Goal: Task Accomplishment & Management: Complete application form

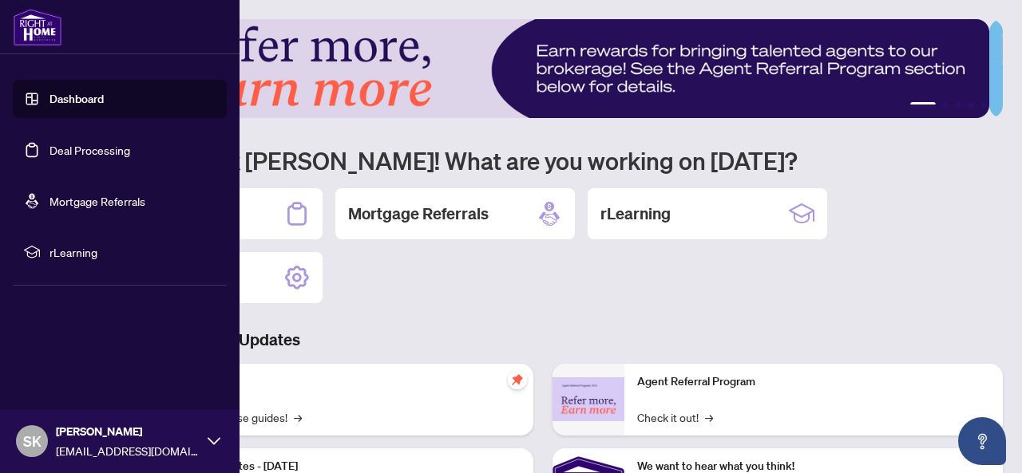
click at [83, 148] on link "Deal Processing" at bounding box center [89, 150] width 81 height 14
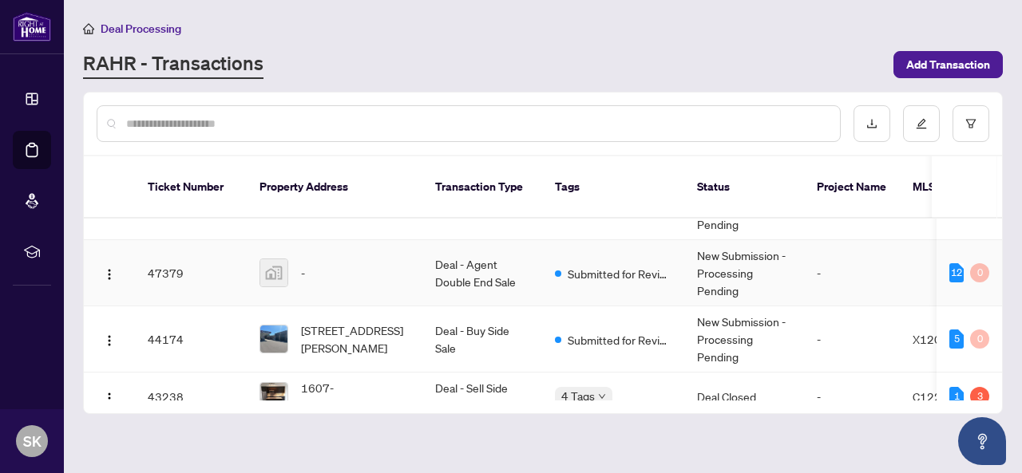
scroll to position [136, 0]
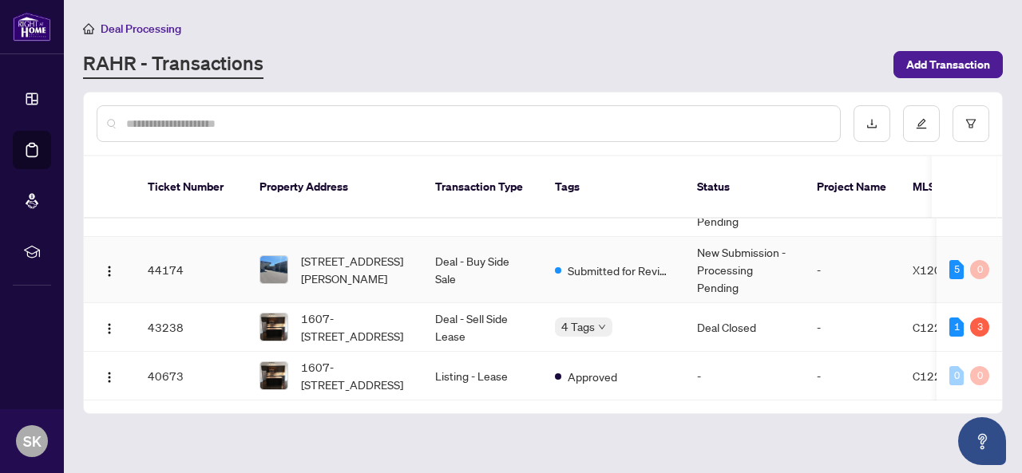
click at [456, 245] on td "Deal - Buy Side Sale" at bounding box center [482, 270] width 120 height 66
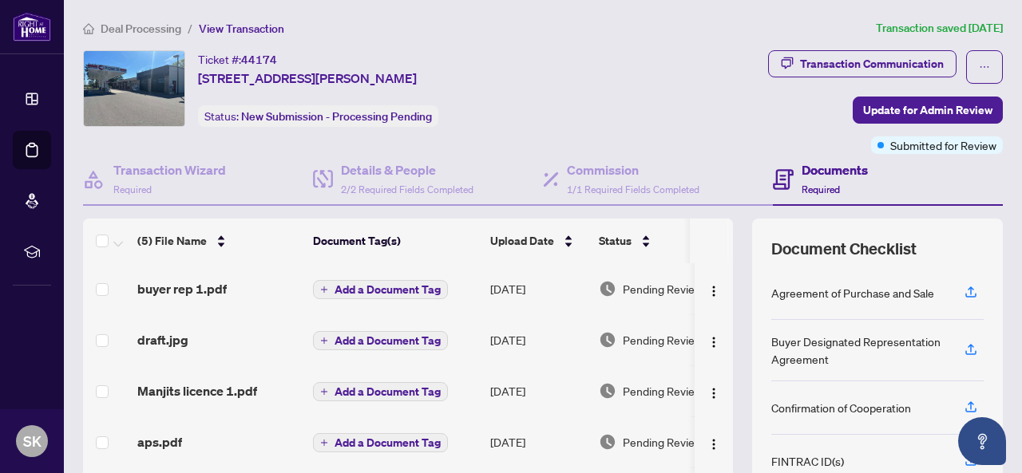
scroll to position [216, 0]
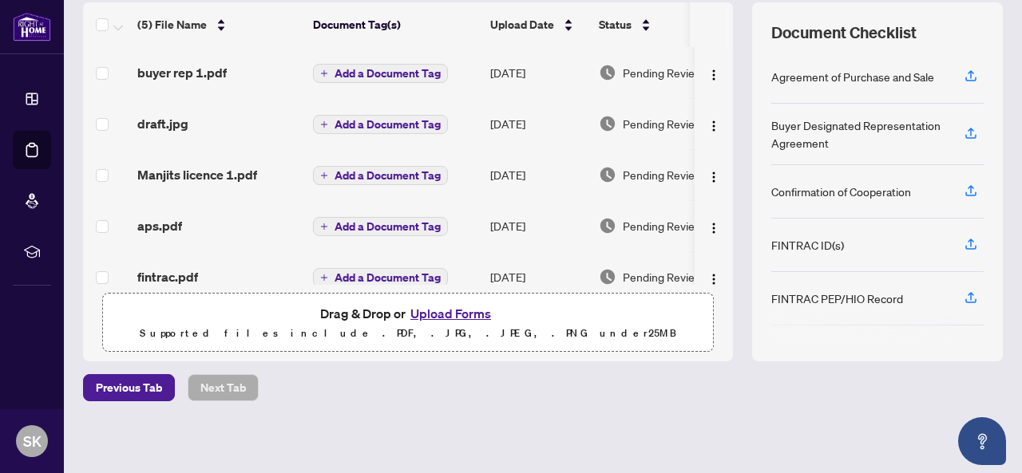
click at [458, 314] on button "Upload Forms" at bounding box center [450, 313] width 90 height 21
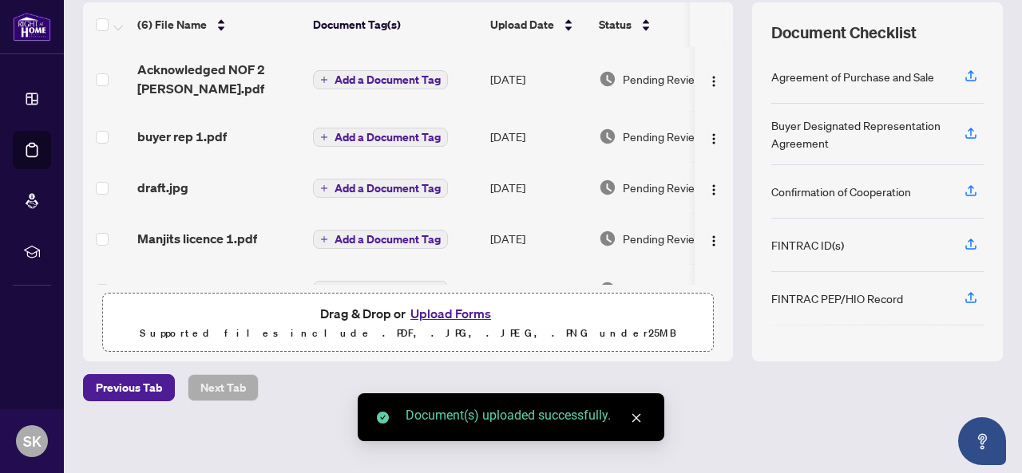
scroll to position [0, 0]
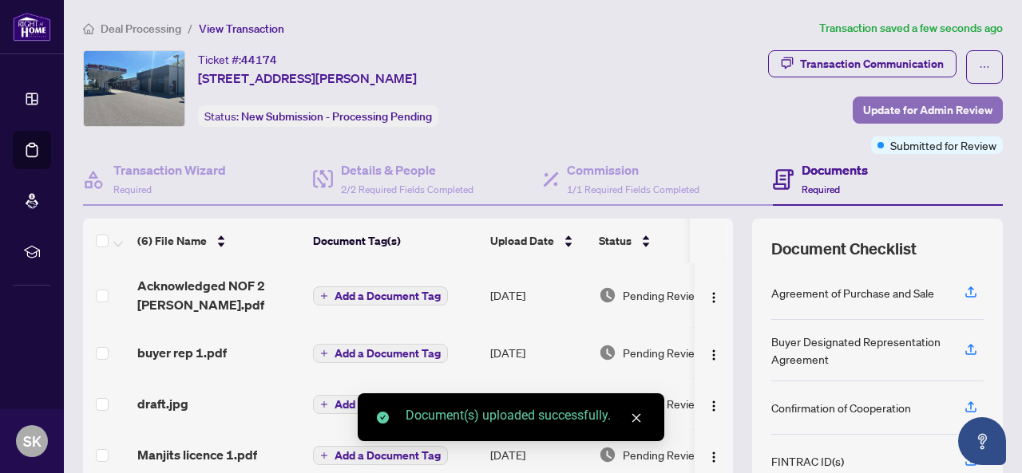
click at [923, 112] on span "Update for Admin Review" at bounding box center [927, 110] width 129 height 26
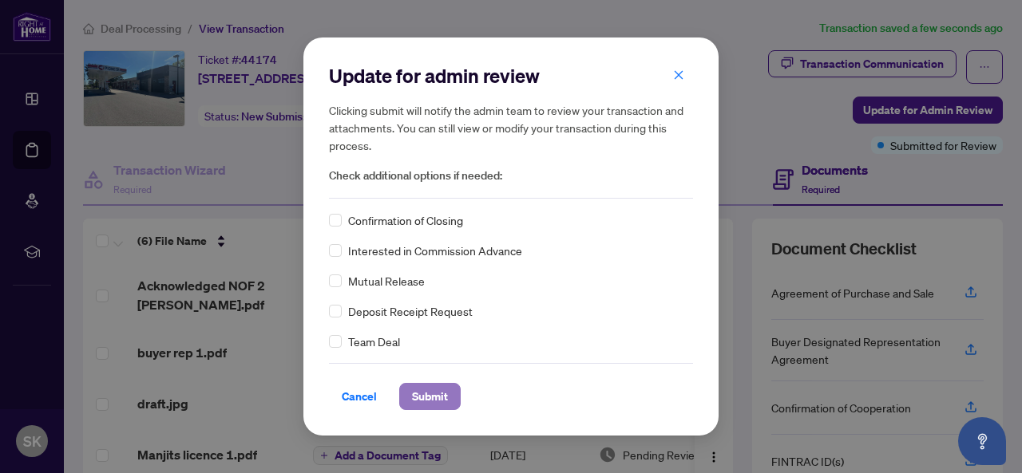
click at [417, 395] on span "Submit" at bounding box center [430, 397] width 36 height 26
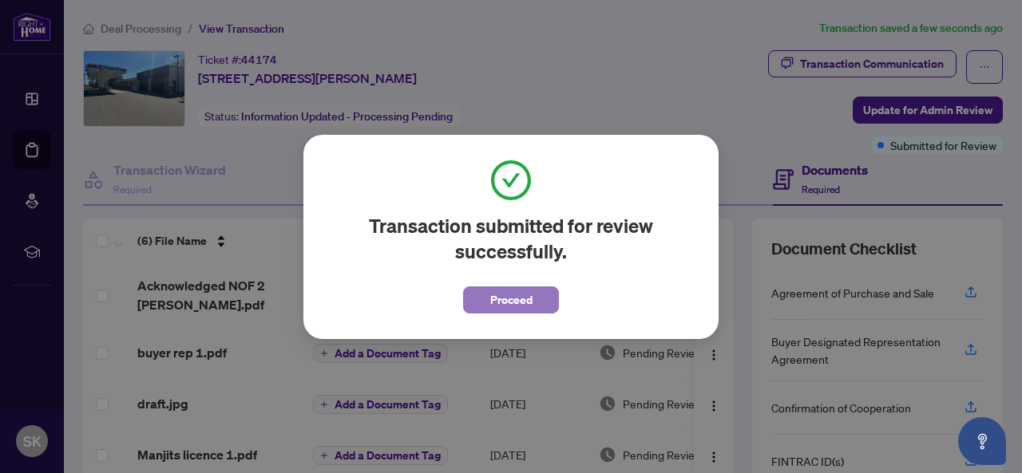
click at [516, 301] on span "Proceed" at bounding box center [511, 300] width 42 height 26
